Goal: Find contact information: Find contact information

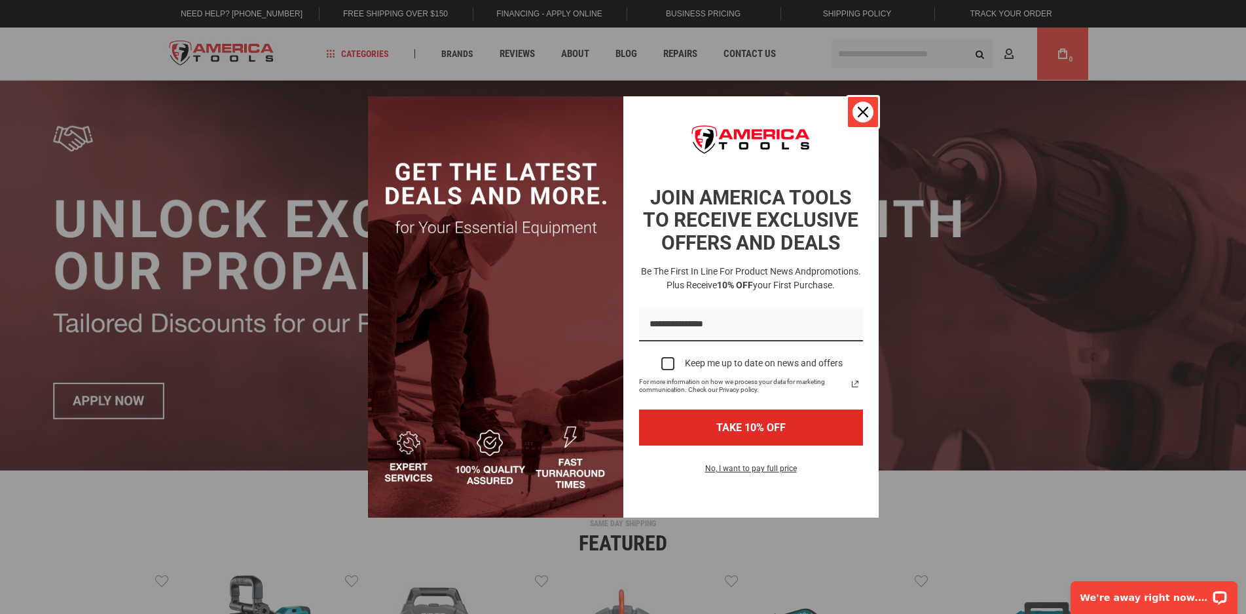
click at [868, 109] on div "Close" at bounding box center [863, 112] width 21 height 21
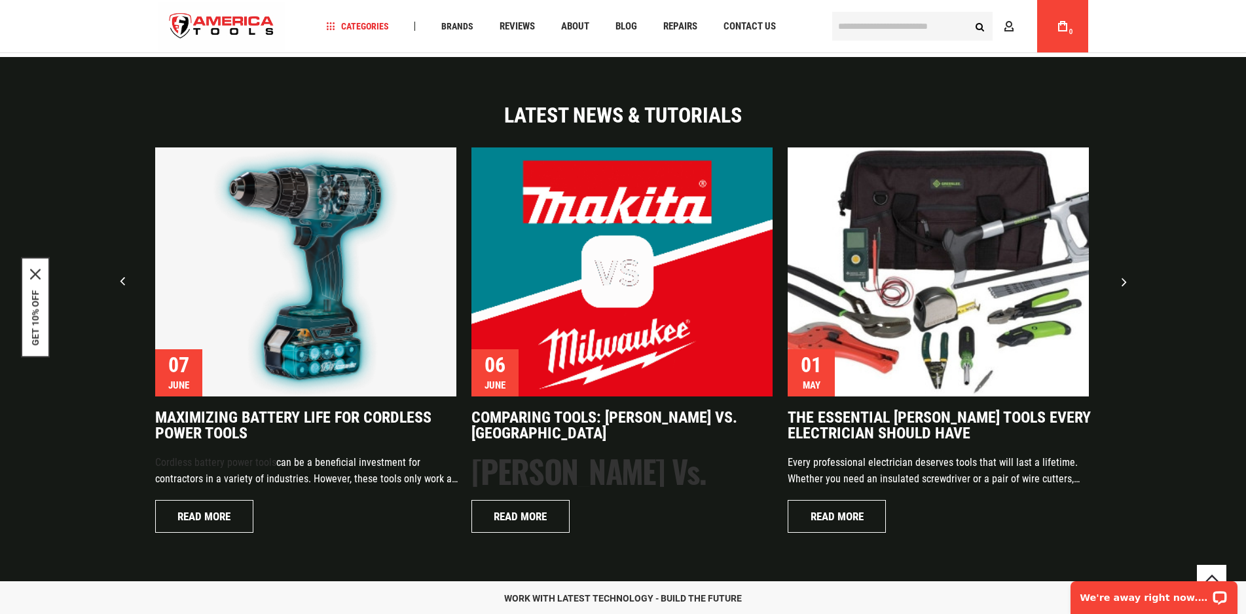
scroll to position [3147, 0]
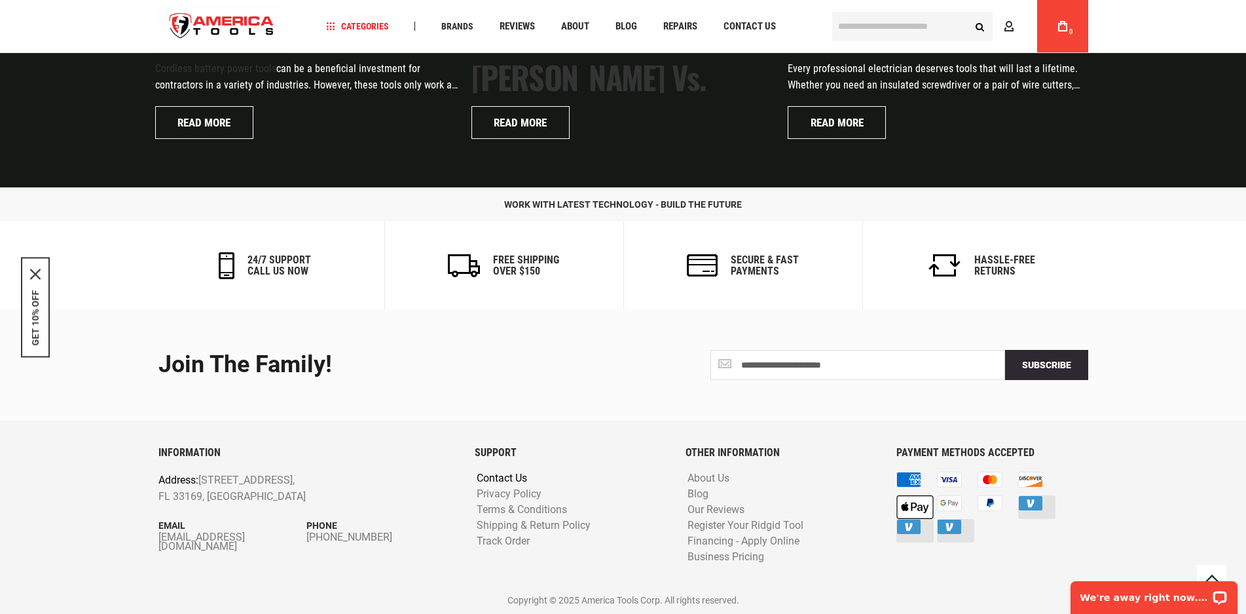
click at [498, 474] on link "Contact Us" at bounding box center [501, 478] width 57 height 12
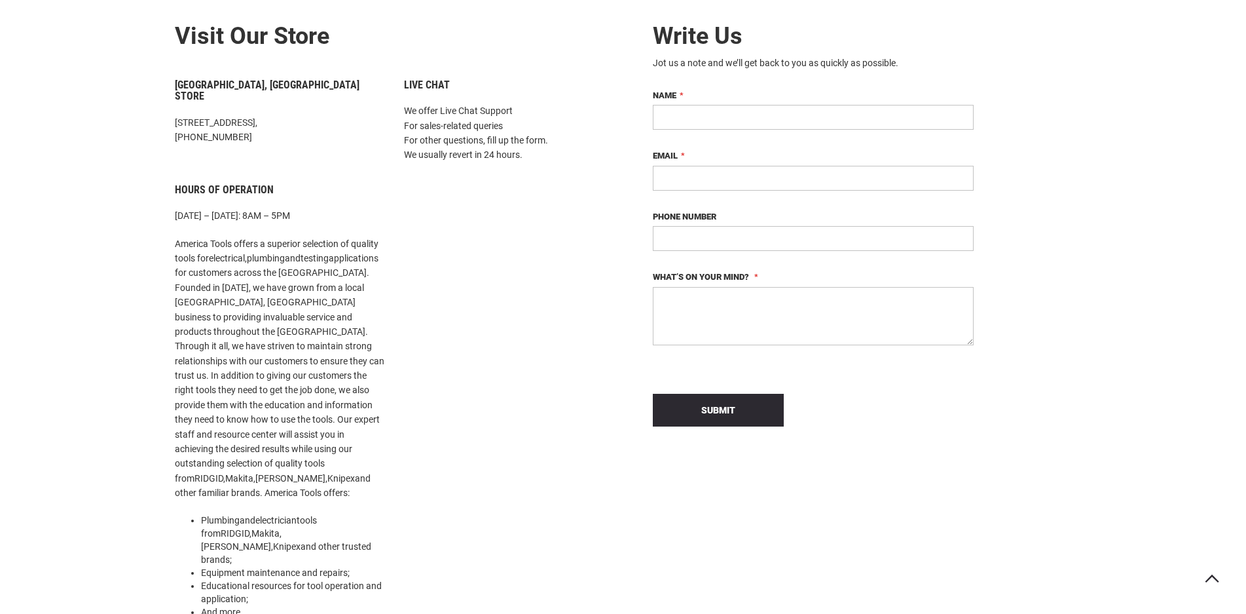
scroll to position [131, 0]
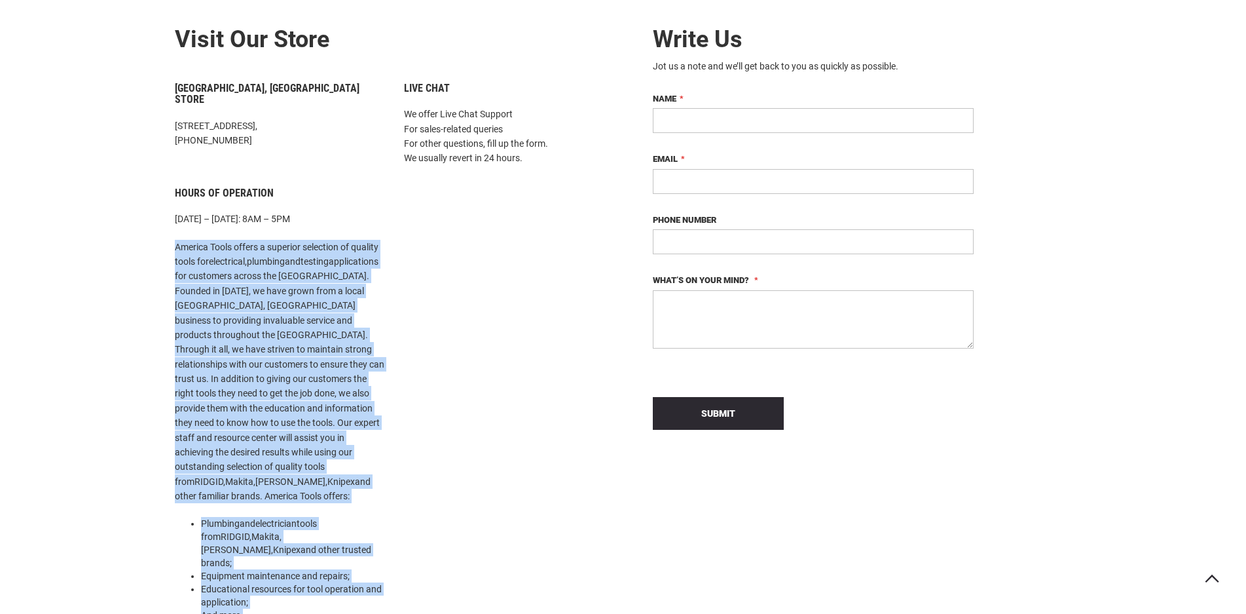
drag, startPoint x: 174, startPoint y: 232, endPoint x: 373, endPoint y: 557, distance: 380.6
click at [373, 557] on div "Miami, FL Store 1157 NW 159th Dr, Miami, FL 33169, +1 305-513-9914 Hours of Ope…" at bounding box center [279, 374] width 229 height 582
copy div "America Tools offers a superior selection of quality tools for electrical , plu…"
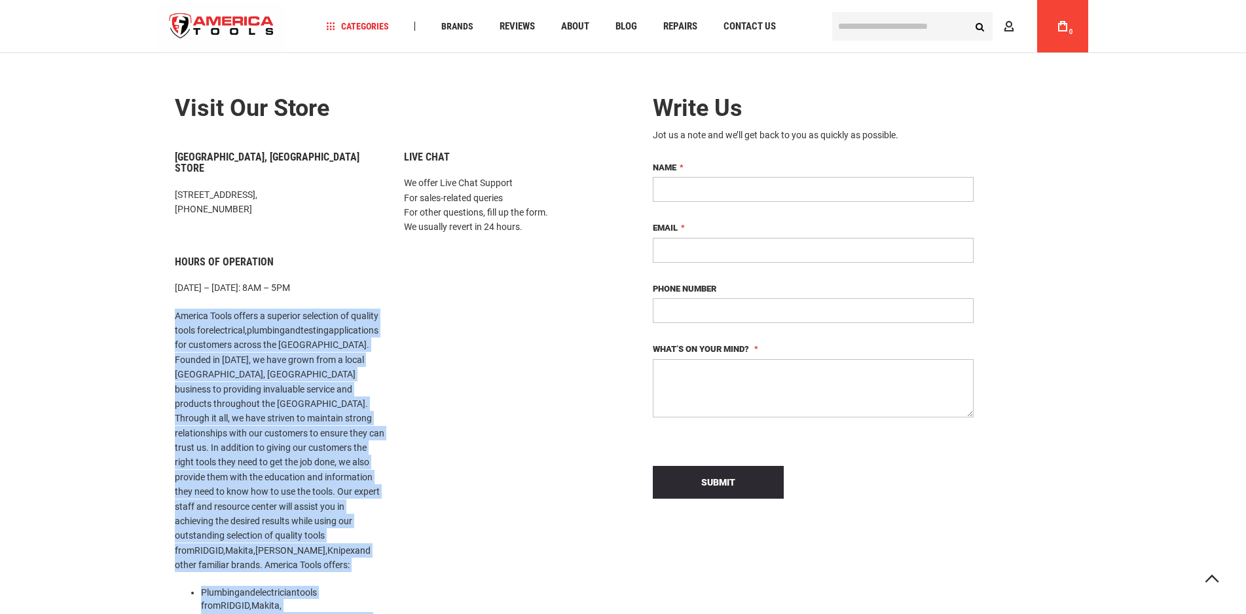
scroll to position [0, 0]
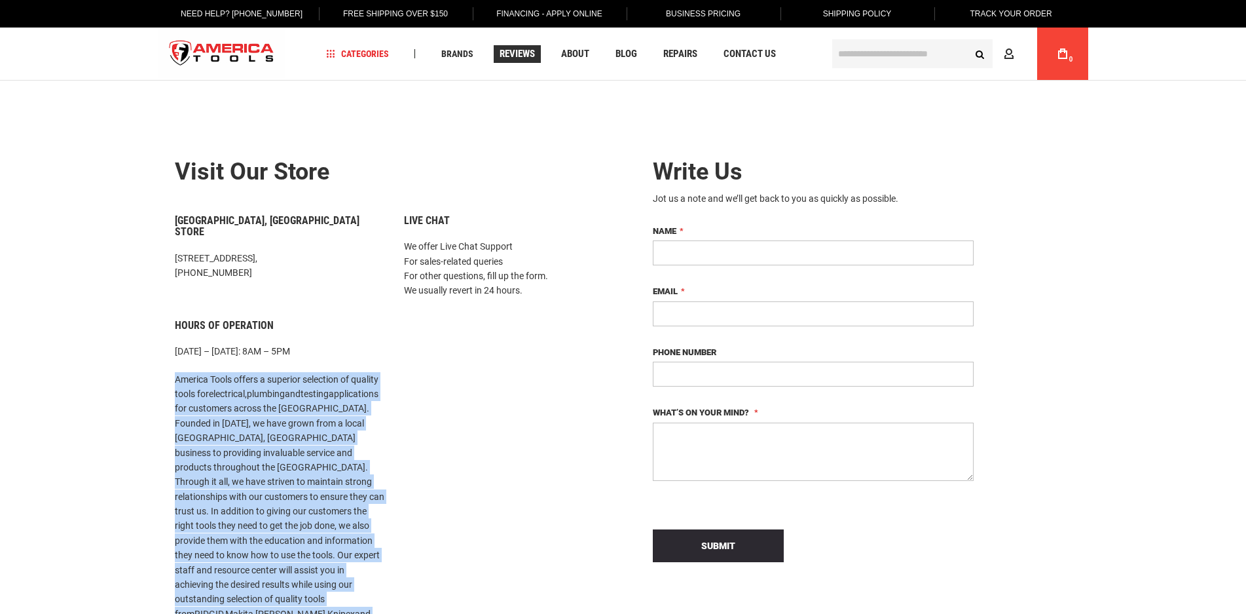
click at [515, 53] on span "Reviews" at bounding box center [517, 54] width 35 height 10
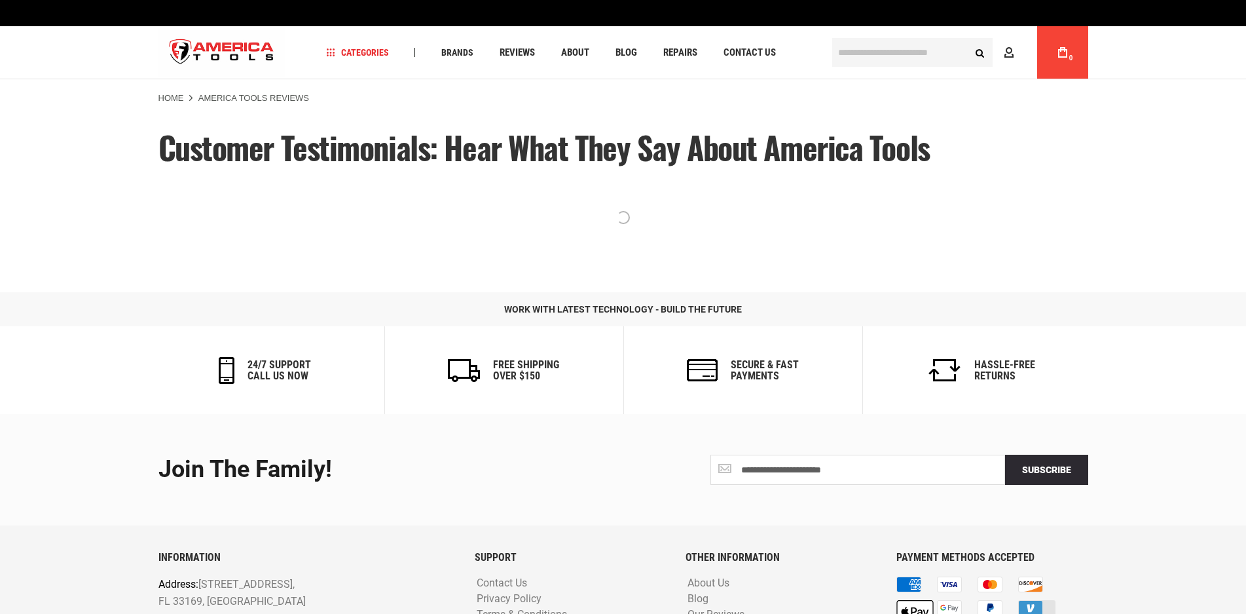
scroll to position [52, 0]
